Goal: Task Accomplishment & Management: Use online tool/utility

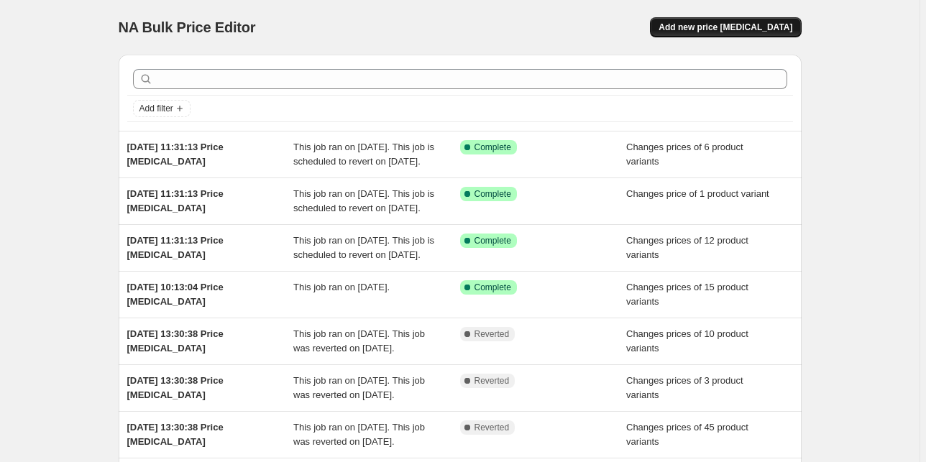
click at [712, 31] on span "Add new price [MEDICAL_DATA]" at bounding box center [725, 28] width 134 height 12
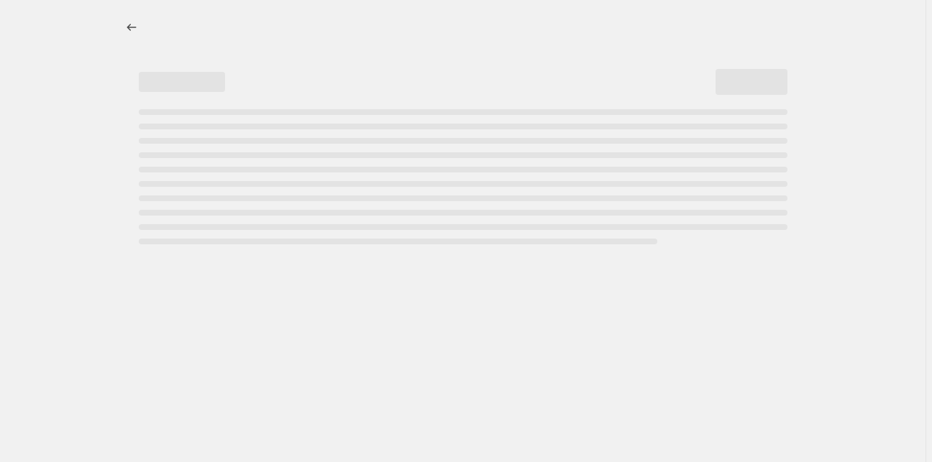
select select "percentage"
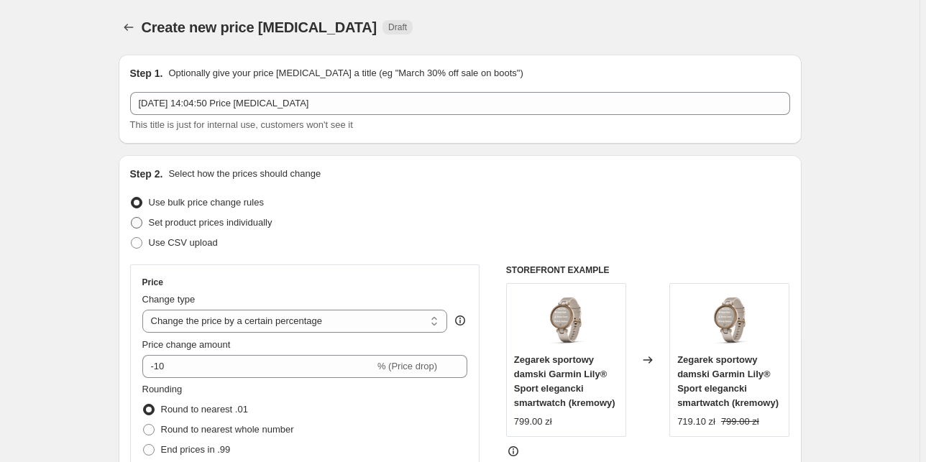
click at [176, 222] on span "Set product prices individually" at bounding box center [211, 222] width 124 height 11
click at [132, 218] on input "Set product prices individually" at bounding box center [131, 217] width 1 height 1
radio input "true"
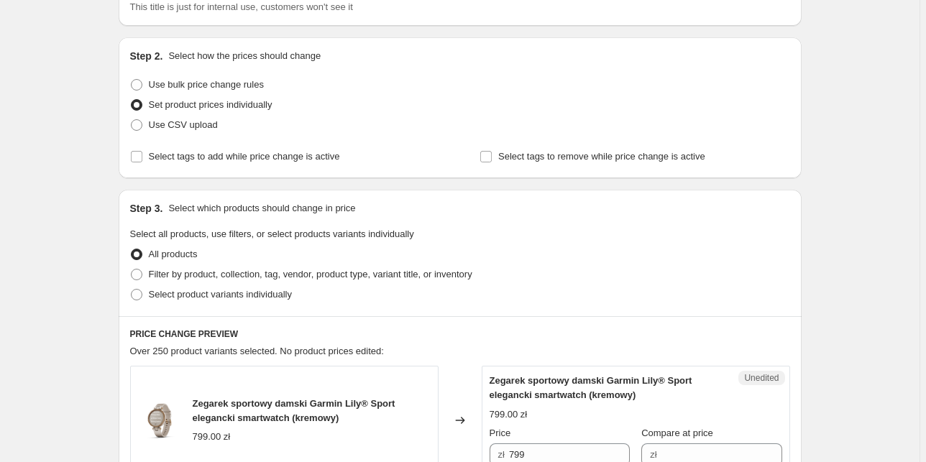
scroll to position [173, 0]
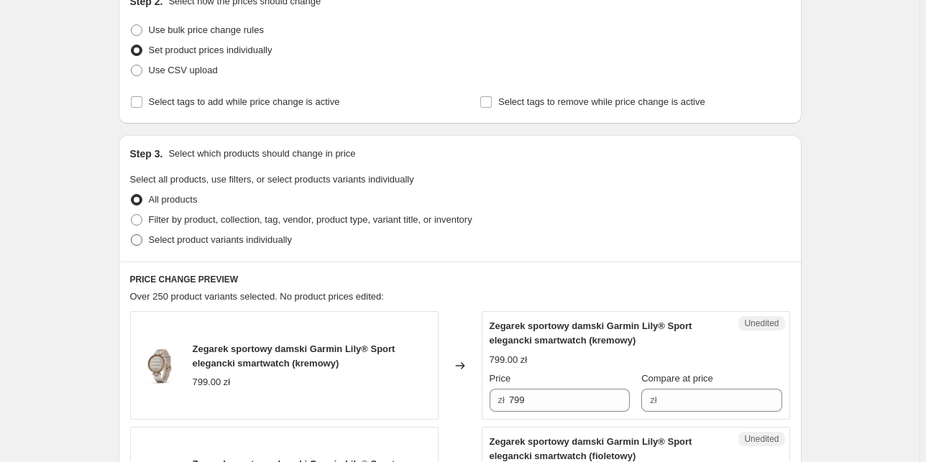
click at [189, 239] on span "Select product variants individually" at bounding box center [220, 239] width 143 height 11
click at [132, 235] on input "Select product variants individually" at bounding box center [131, 234] width 1 height 1
radio input "true"
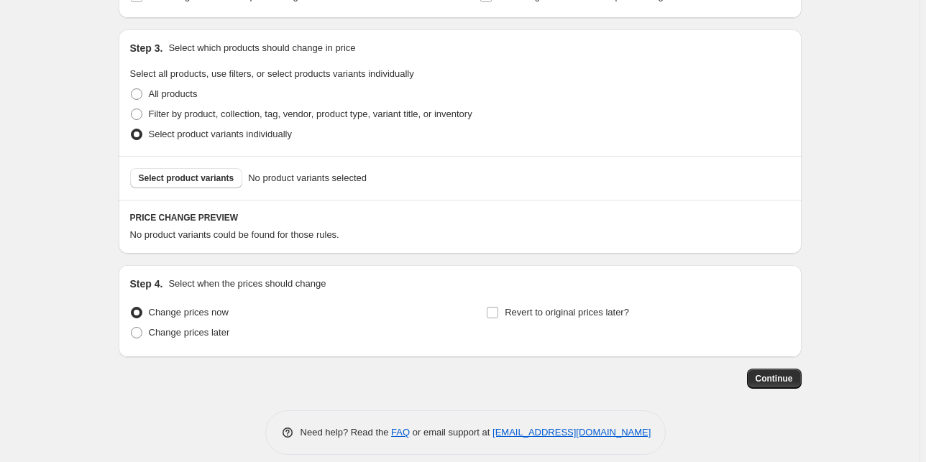
scroll to position [288, 0]
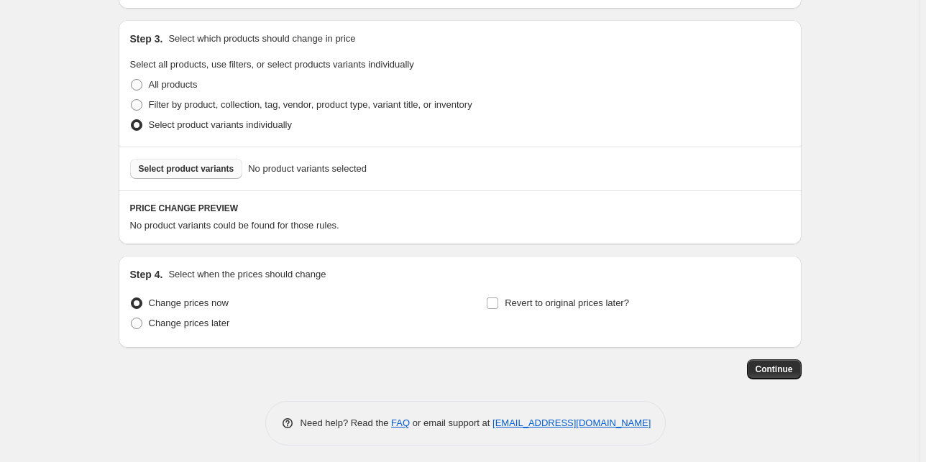
click at [175, 167] on span "Select product variants" at bounding box center [187, 169] width 96 height 12
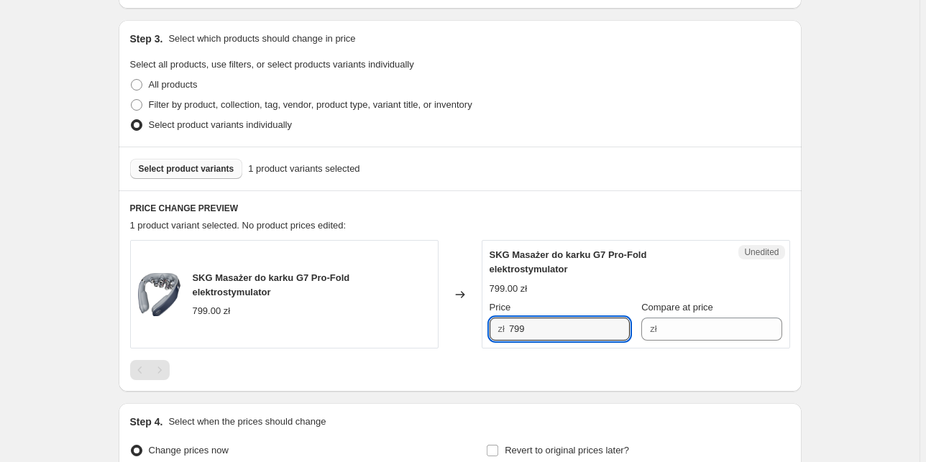
drag, startPoint x: 539, startPoint y: 323, endPoint x: 473, endPoint y: 327, distance: 66.2
click at [473, 327] on div "SKG Masażer do karku G7 Pro-Fold elektrostymulator 799.00 zł Changed to Unedite…" at bounding box center [460, 294] width 660 height 109
click at [710, 328] on input "Compare at price" at bounding box center [721, 329] width 121 height 23
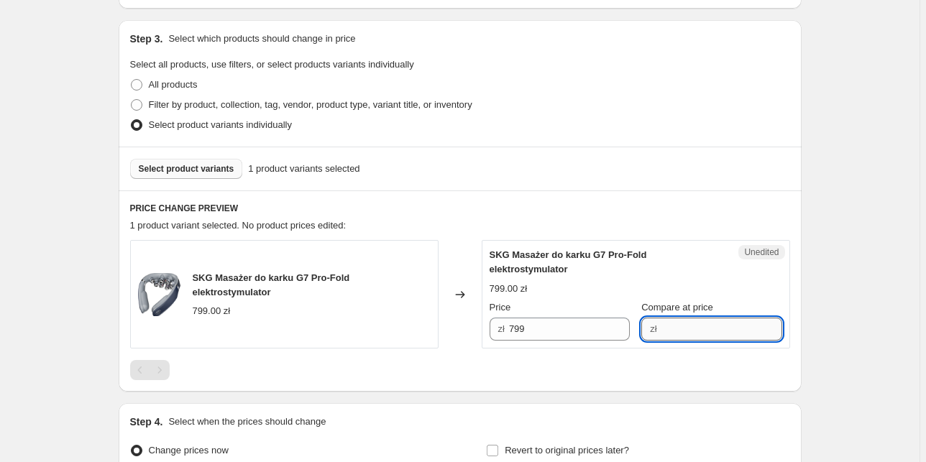
paste input "799"
type input "799"
click at [517, 326] on input "799" at bounding box center [569, 329] width 121 height 23
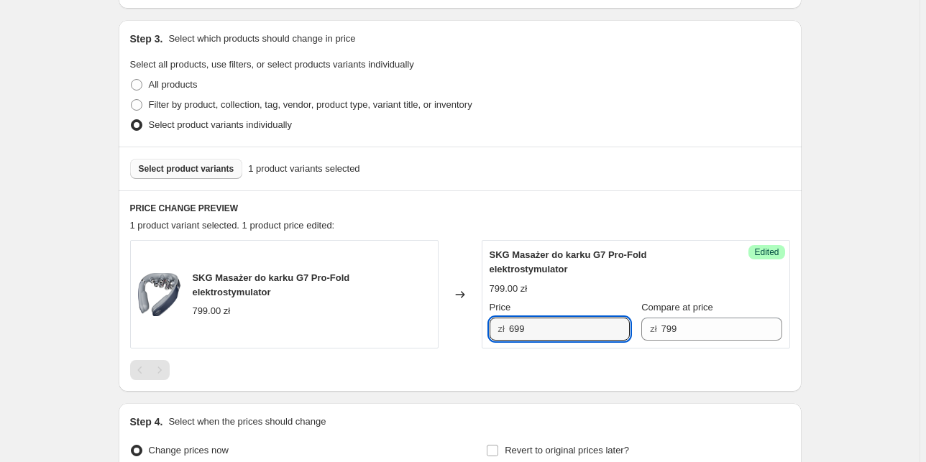
type input "699"
click at [463, 233] on div "PRICE CHANGE PREVIEW 1 product variant selected. 1 product price edited: SKG Ma…" at bounding box center [460, 291] width 683 height 201
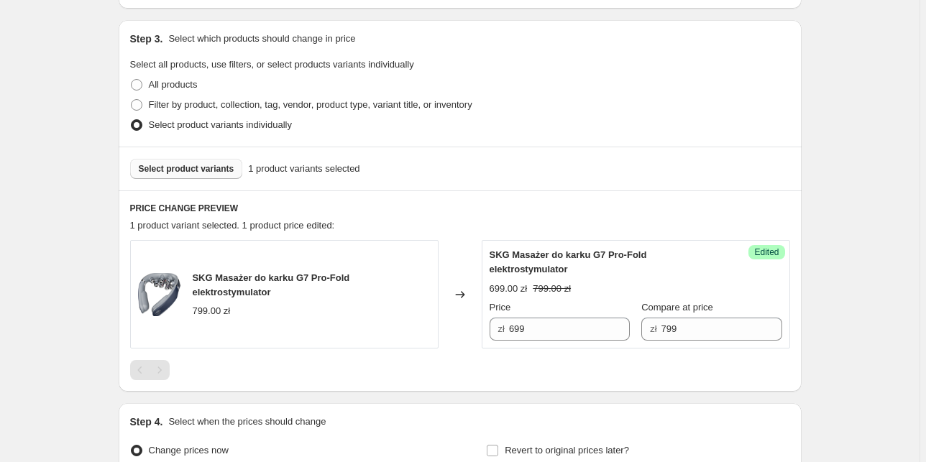
click at [210, 164] on span "Select product variants" at bounding box center [187, 169] width 96 height 12
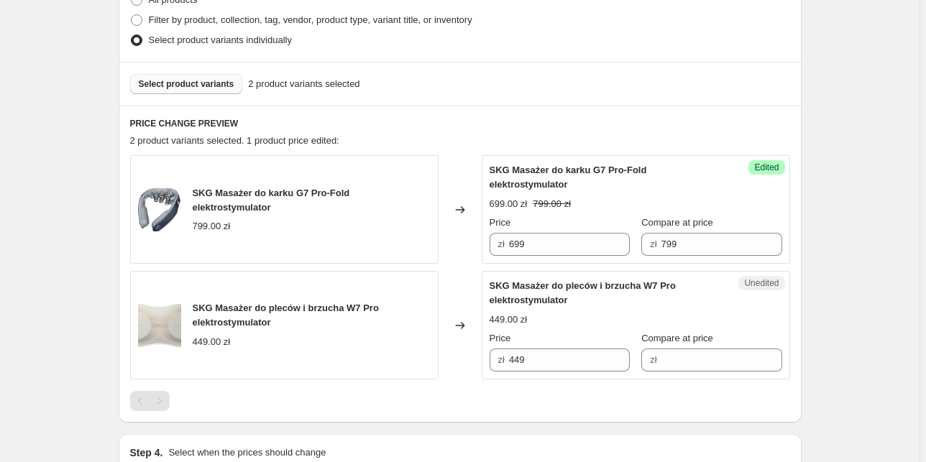
scroll to position [403, 0]
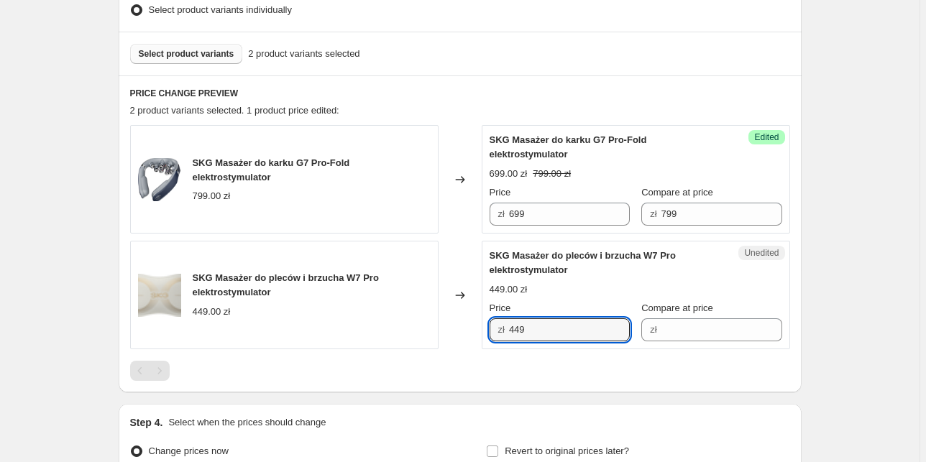
drag, startPoint x: 538, startPoint y: 329, endPoint x: 472, endPoint y: 318, distance: 67.0
click at [472, 318] on div "SKG Masażer do pleców i brzucha W7 Pro elektrostymulator 449.00 zł Changed to U…" at bounding box center [460, 295] width 660 height 109
click at [662, 326] on input "Compare at price" at bounding box center [721, 329] width 121 height 23
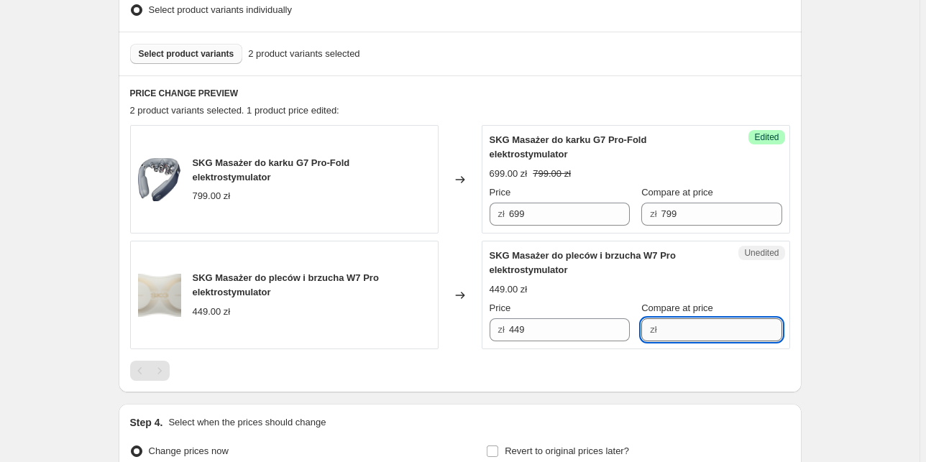
paste input "449"
type input "449"
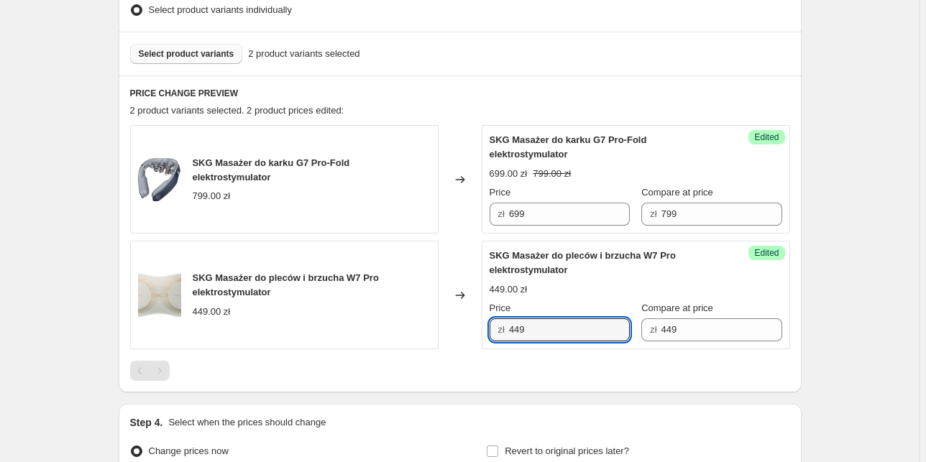
drag, startPoint x: 538, startPoint y: 334, endPoint x: 480, endPoint y: 328, distance: 57.9
click at [480, 328] on div "SKG Masażer do pleców i brzucha W7 Pro elektrostymulator 449.00 zł Changed to S…" at bounding box center [460, 295] width 660 height 109
type input "399"
click at [474, 365] on div at bounding box center [460, 371] width 660 height 20
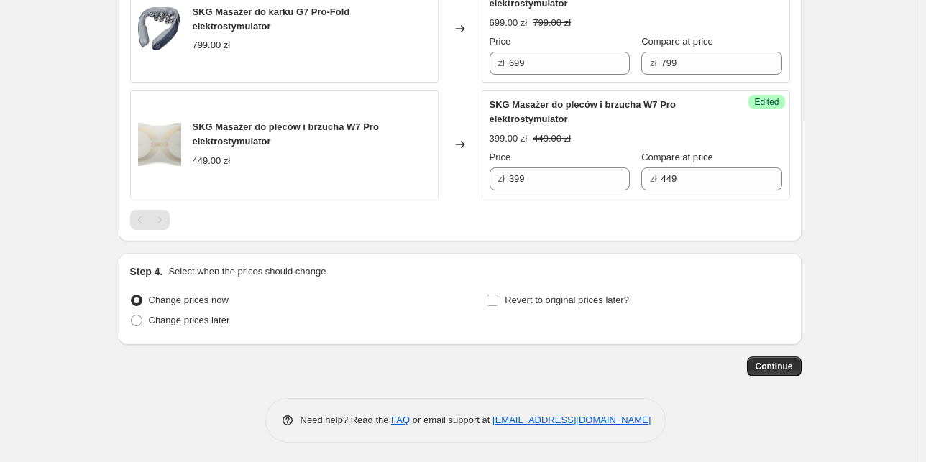
scroll to position [554, 0]
click at [203, 318] on span "Change prices later" at bounding box center [189, 319] width 81 height 11
click at [132, 315] on input "Change prices later" at bounding box center [131, 314] width 1 height 1
radio input "true"
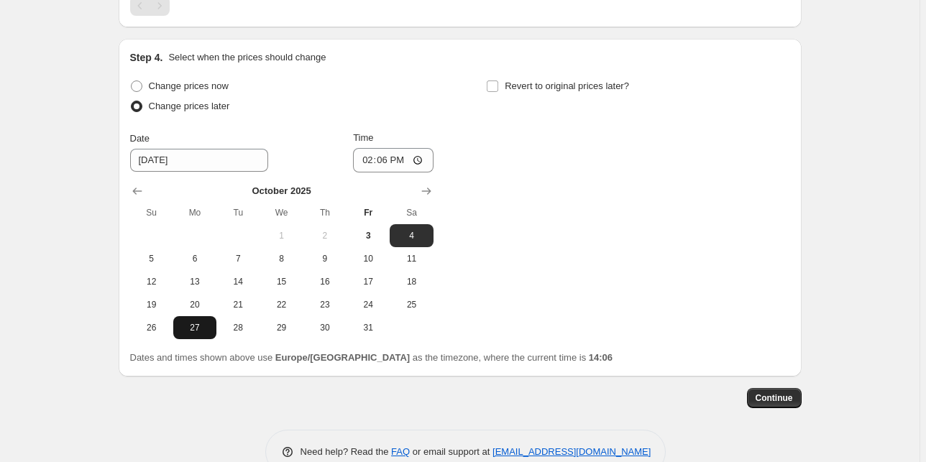
scroll to position [784, 0]
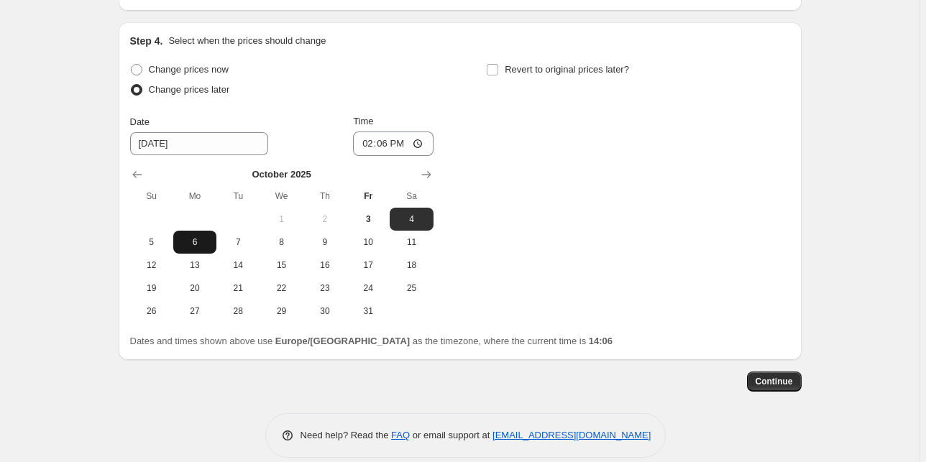
click at [200, 244] on span "6" at bounding box center [195, 243] width 32 height 12
type input "[DATE]"
click at [403, 140] on input "14:06" at bounding box center [393, 144] width 81 height 24
click at [386, 146] on input "14:06" at bounding box center [393, 144] width 81 height 24
click at [418, 141] on input "14:06" at bounding box center [393, 144] width 81 height 24
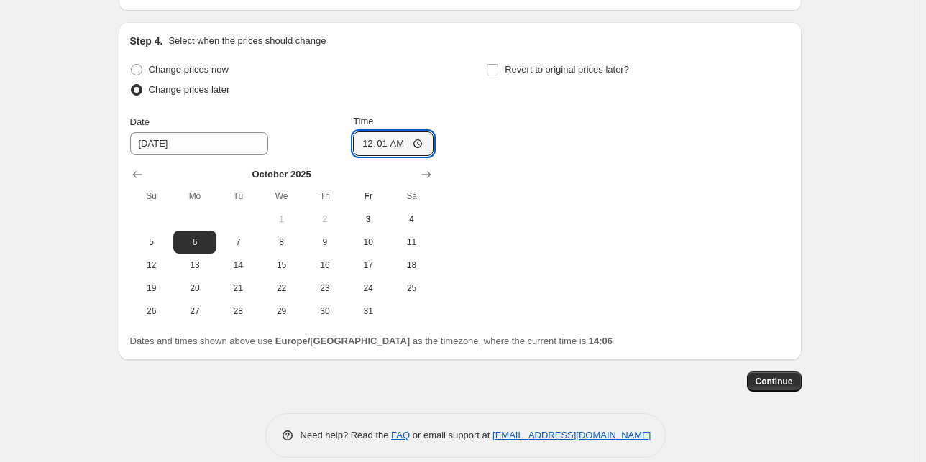
type input "00:01"
click at [529, 236] on div "Change prices now Change prices later Date [DATE] Time 00:[DATE] Mo Tu We Th Fr…" at bounding box center [460, 191] width 660 height 263
click at [574, 64] on span "Revert to original prices later?" at bounding box center [567, 69] width 124 height 11
click at [498, 64] on input "Revert to original prices later?" at bounding box center [493, 70] width 12 height 12
checkbox input "true"
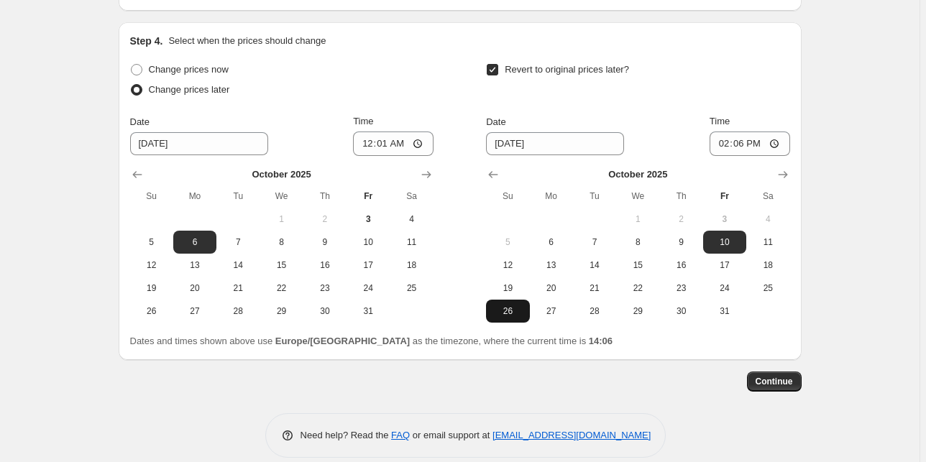
click at [512, 311] on span "26" at bounding box center [508, 312] width 32 height 12
type input "[DATE]"
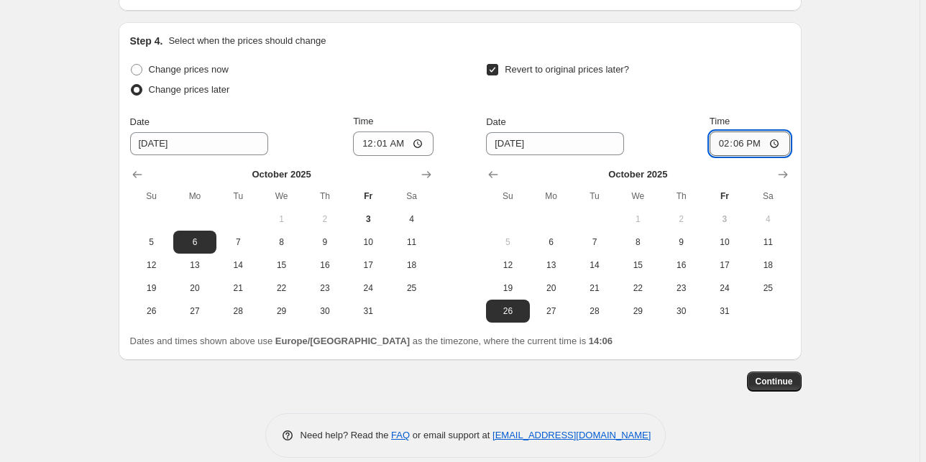
click at [773, 144] on input "14:06" at bounding box center [750, 144] width 81 height 24
type input "23:59"
click at [788, 382] on span "Continue" at bounding box center [774, 382] width 37 height 12
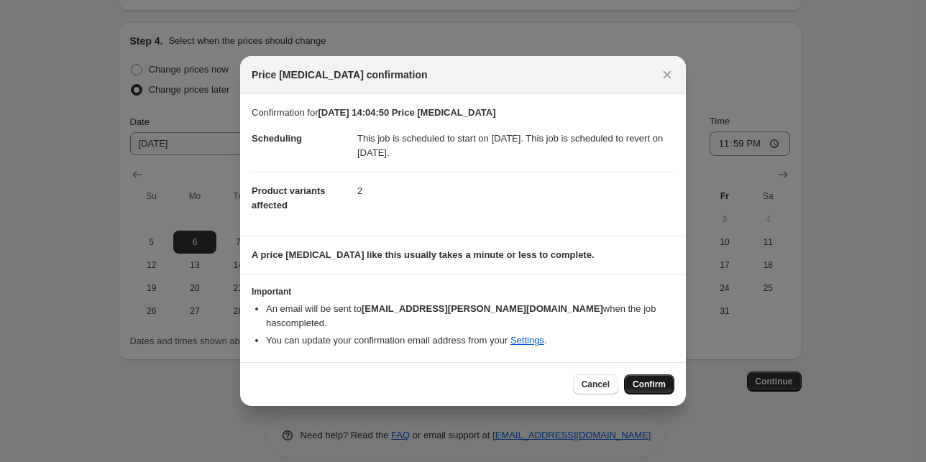
click at [658, 385] on span "Confirm" at bounding box center [649, 385] width 33 height 12
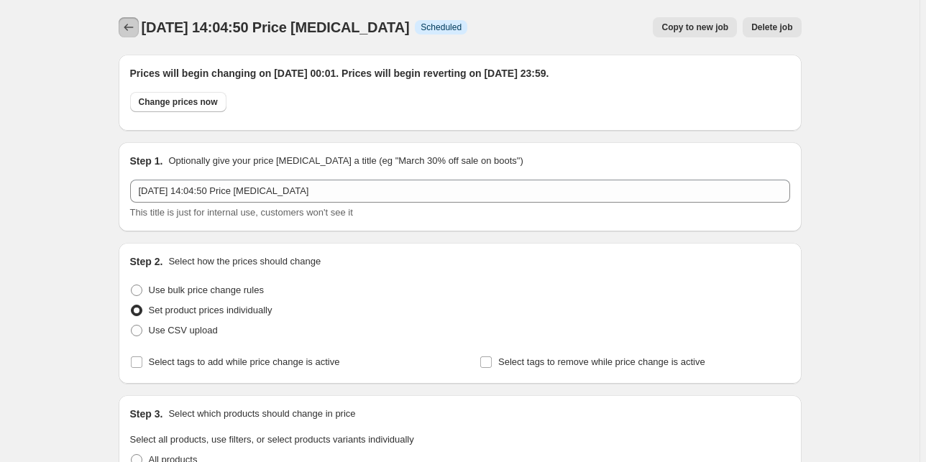
click at [133, 27] on icon "Price change jobs" at bounding box center [128, 27] width 9 height 7
